Goal: Navigation & Orientation: Understand site structure

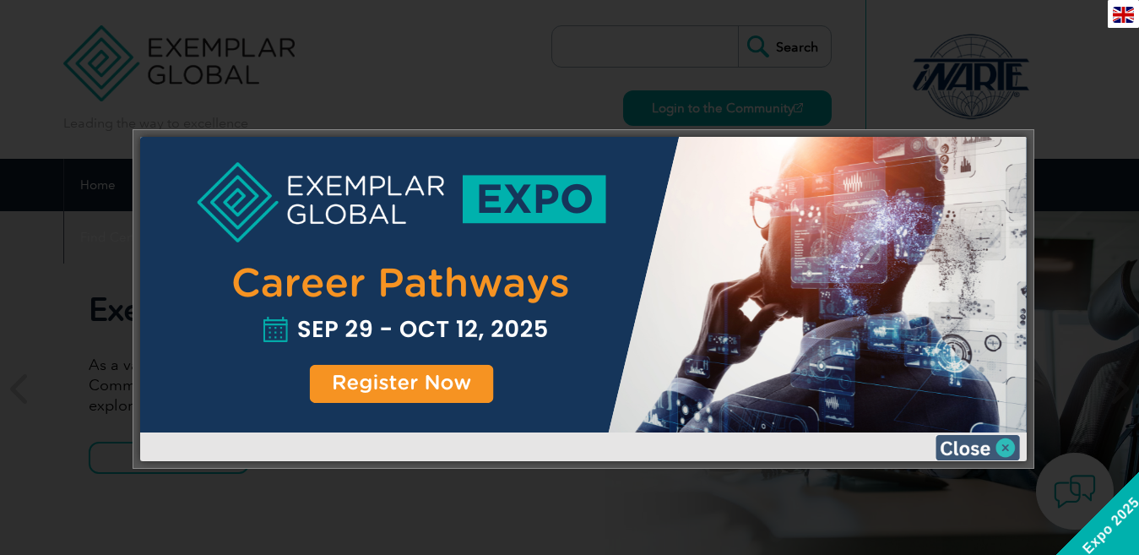
click at [972, 453] on img at bounding box center [977, 447] width 84 height 25
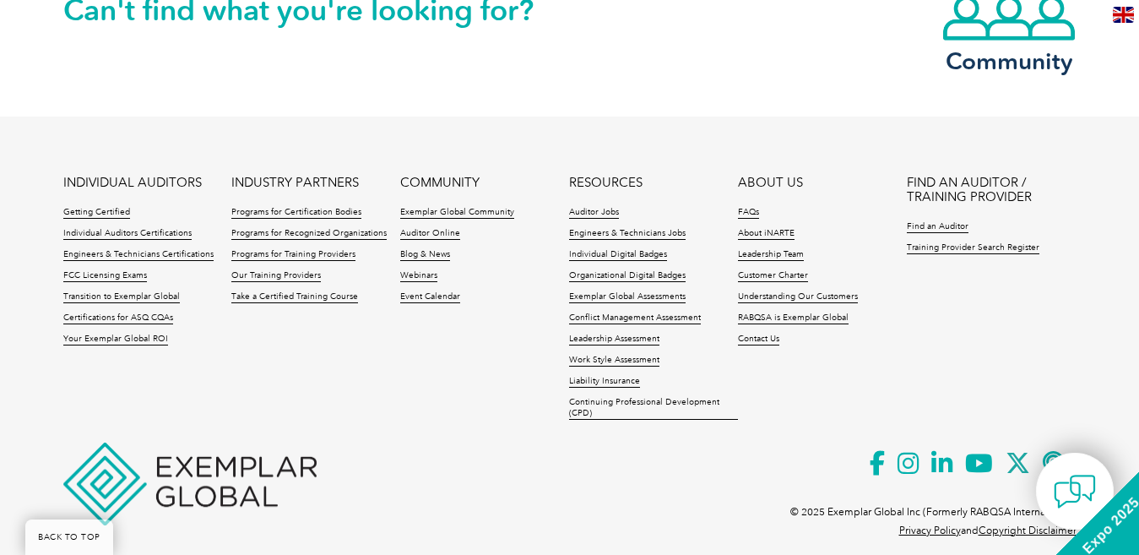
scroll to position [4071, 0]
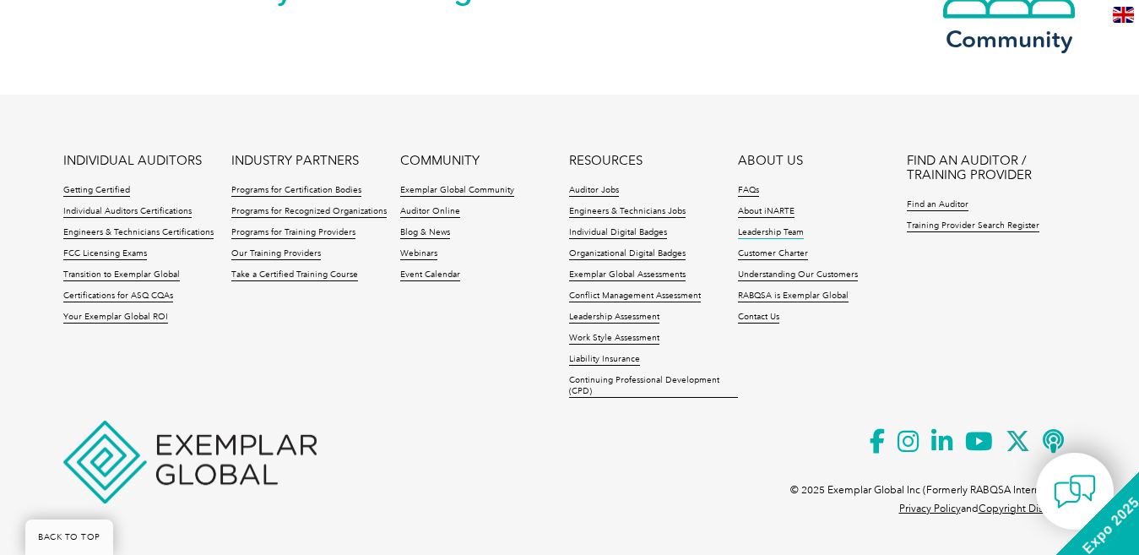
click at [770, 228] on link "Leadership Team" at bounding box center [771, 233] width 66 height 12
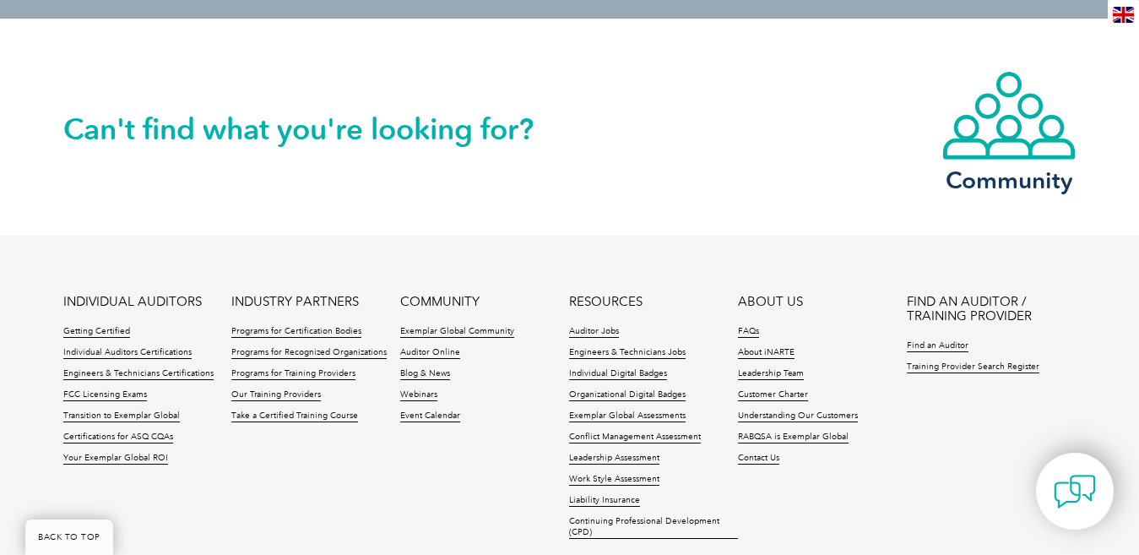
scroll to position [838, 0]
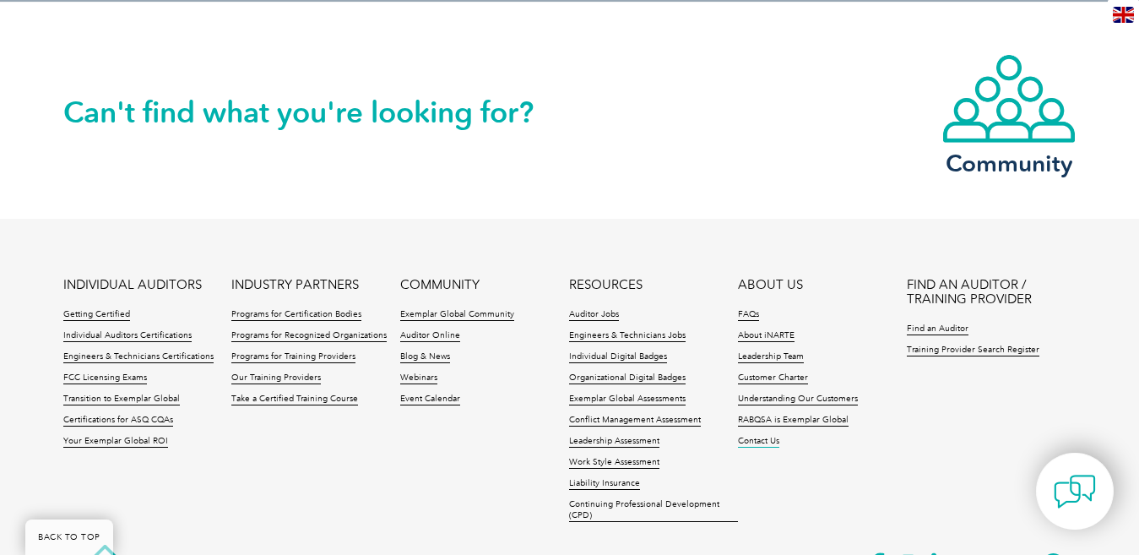
click at [763, 442] on link "Contact Us" at bounding box center [758, 442] width 41 height 12
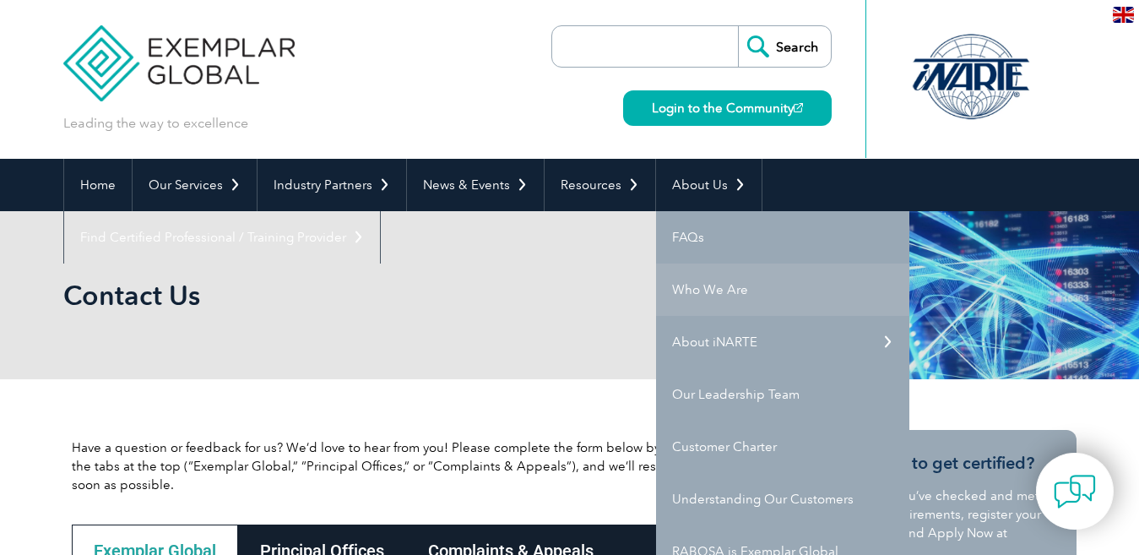
click at [722, 284] on link "Who We Are" at bounding box center [782, 289] width 253 height 52
